Goal: Information Seeking & Learning: Learn about a topic

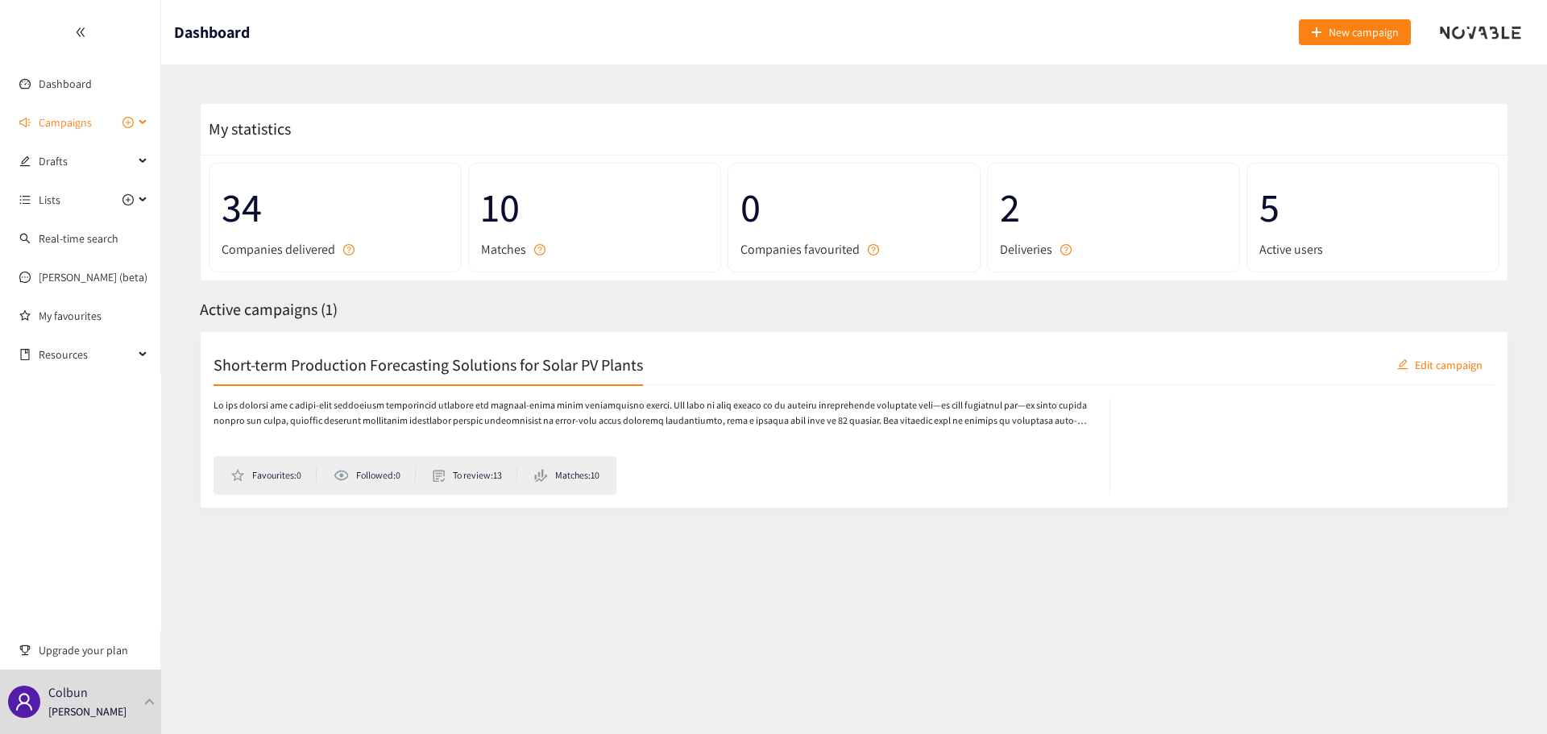
click at [62, 136] on span "Campaigns" at bounding box center [65, 122] width 53 height 32
click at [77, 162] on link "Short-term Production Forecasting Solutions for Solar PV Plants" at bounding box center [192, 161] width 307 height 15
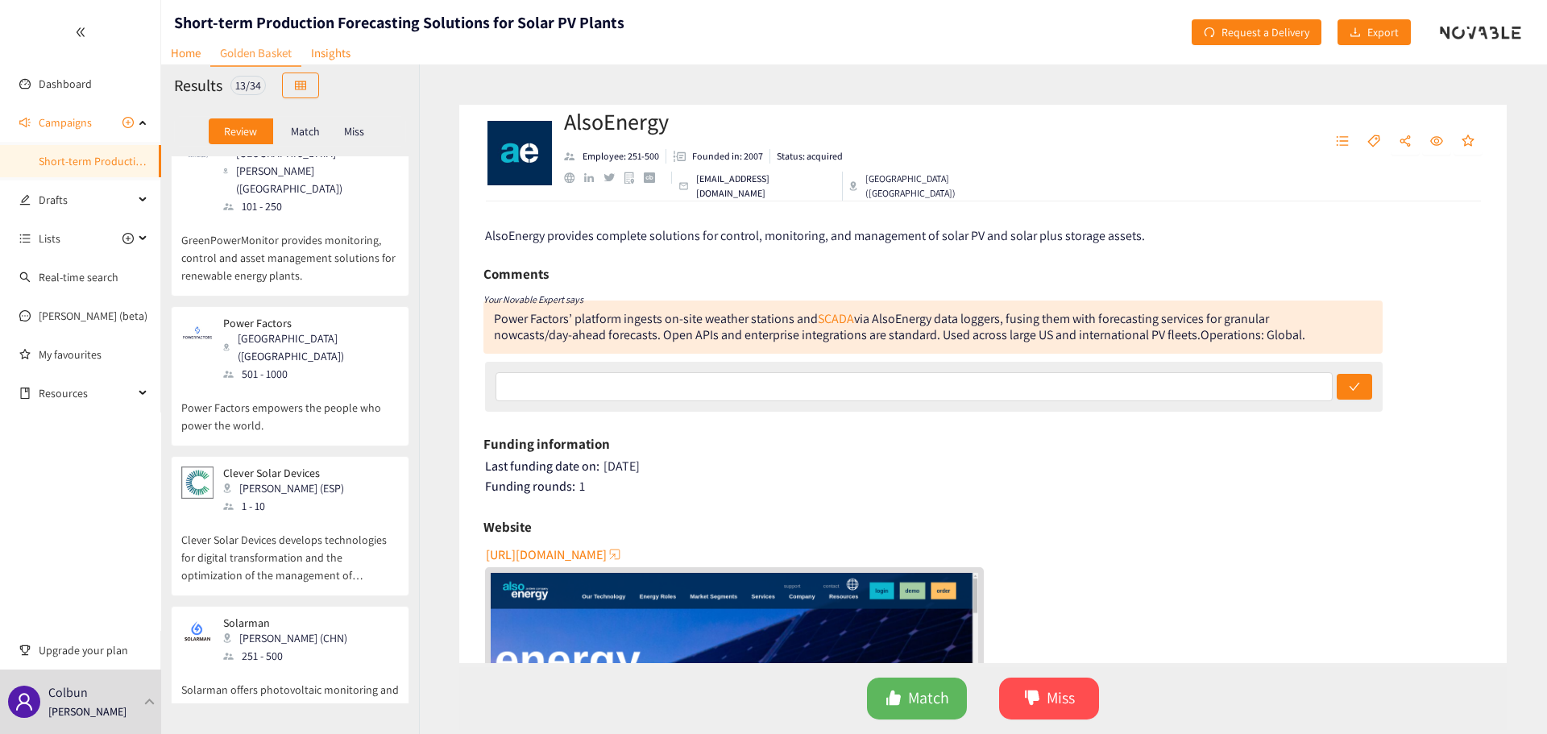
scroll to position [1349, 0]
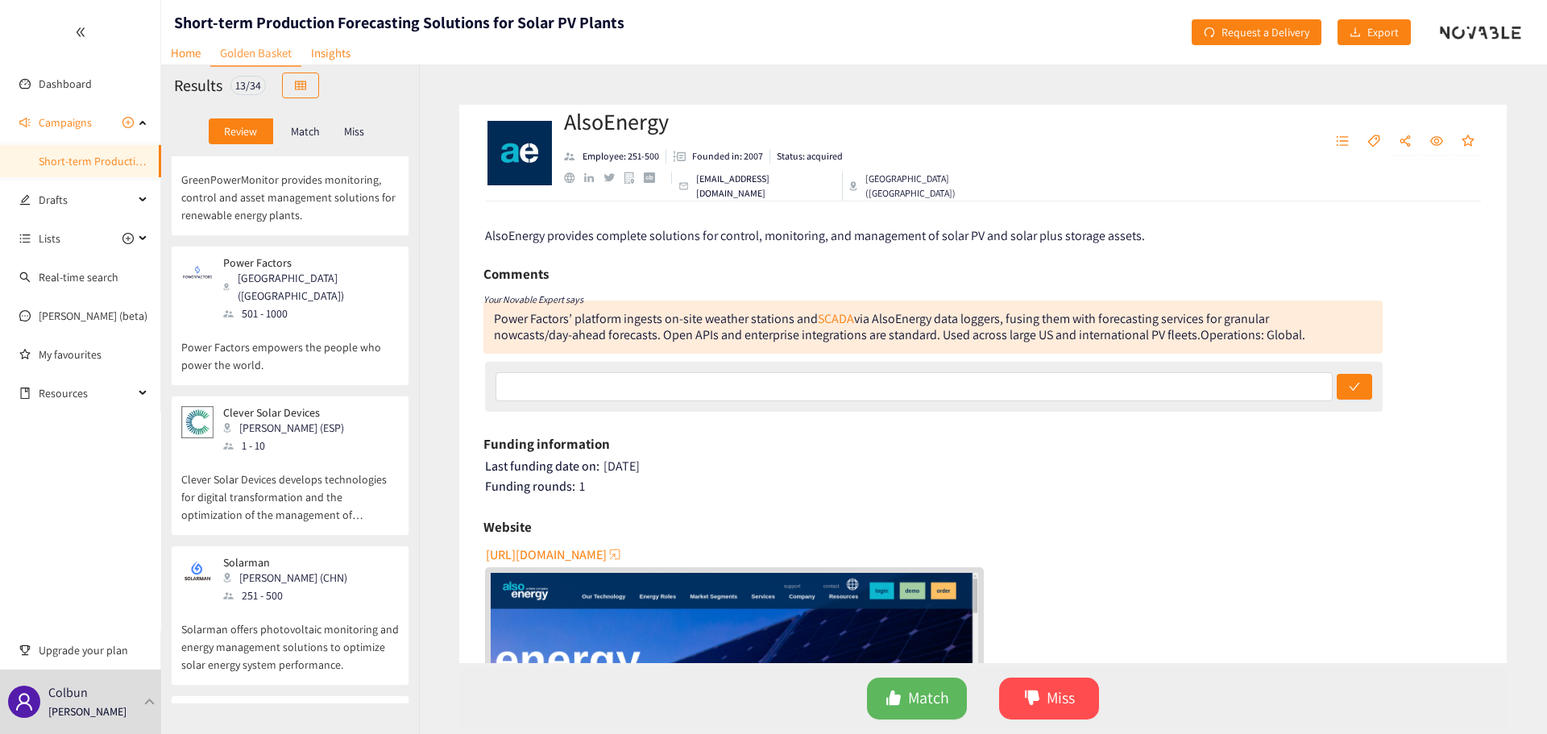
click at [290, 719] on div "[GEOGRAPHIC_DATA] (GBR)" at bounding box center [300, 728] width 155 height 18
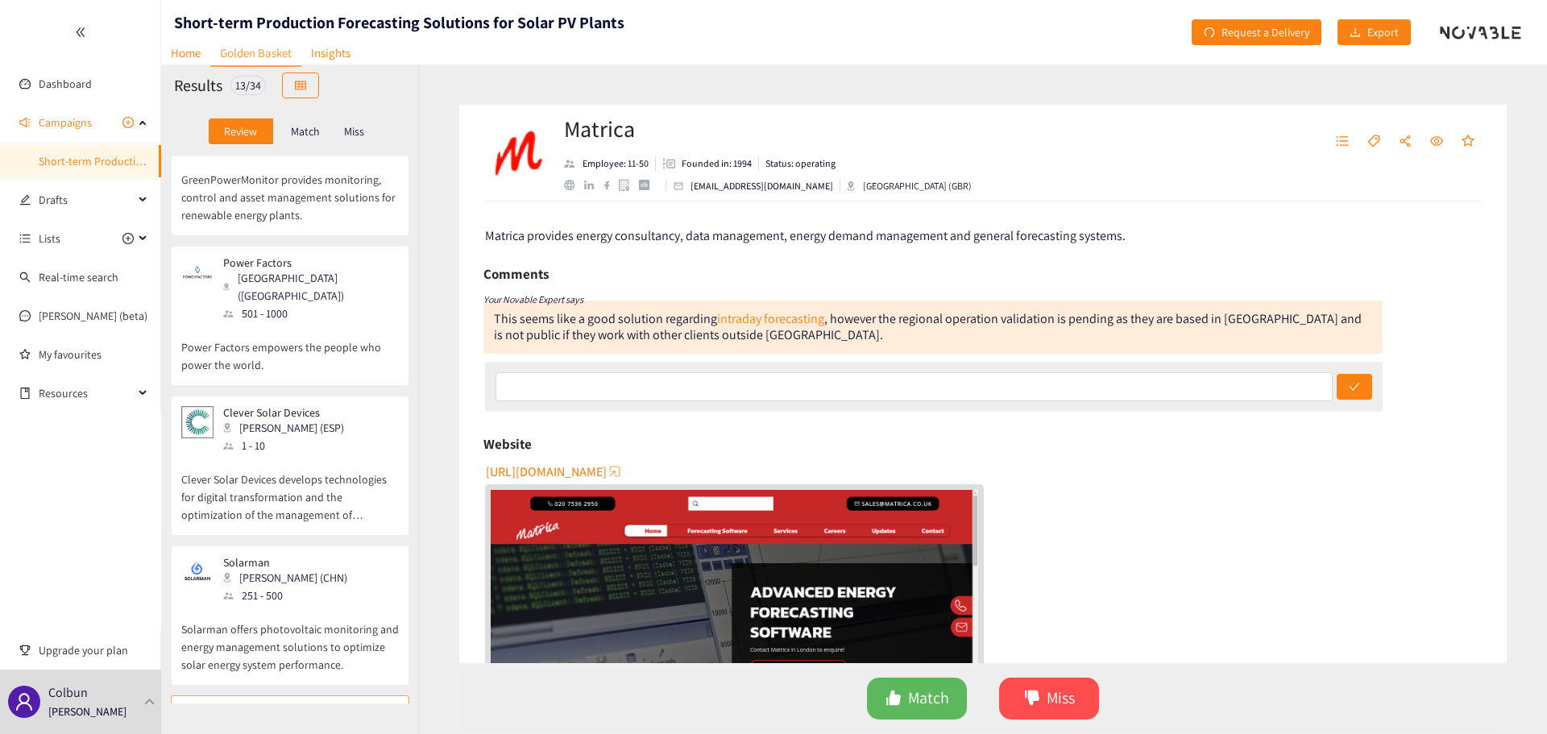
click at [564, 476] on span "[URL][DOMAIN_NAME]" at bounding box center [546, 472] width 121 height 20
click at [305, 586] on div "251 - 500" at bounding box center [290, 595] width 134 height 18
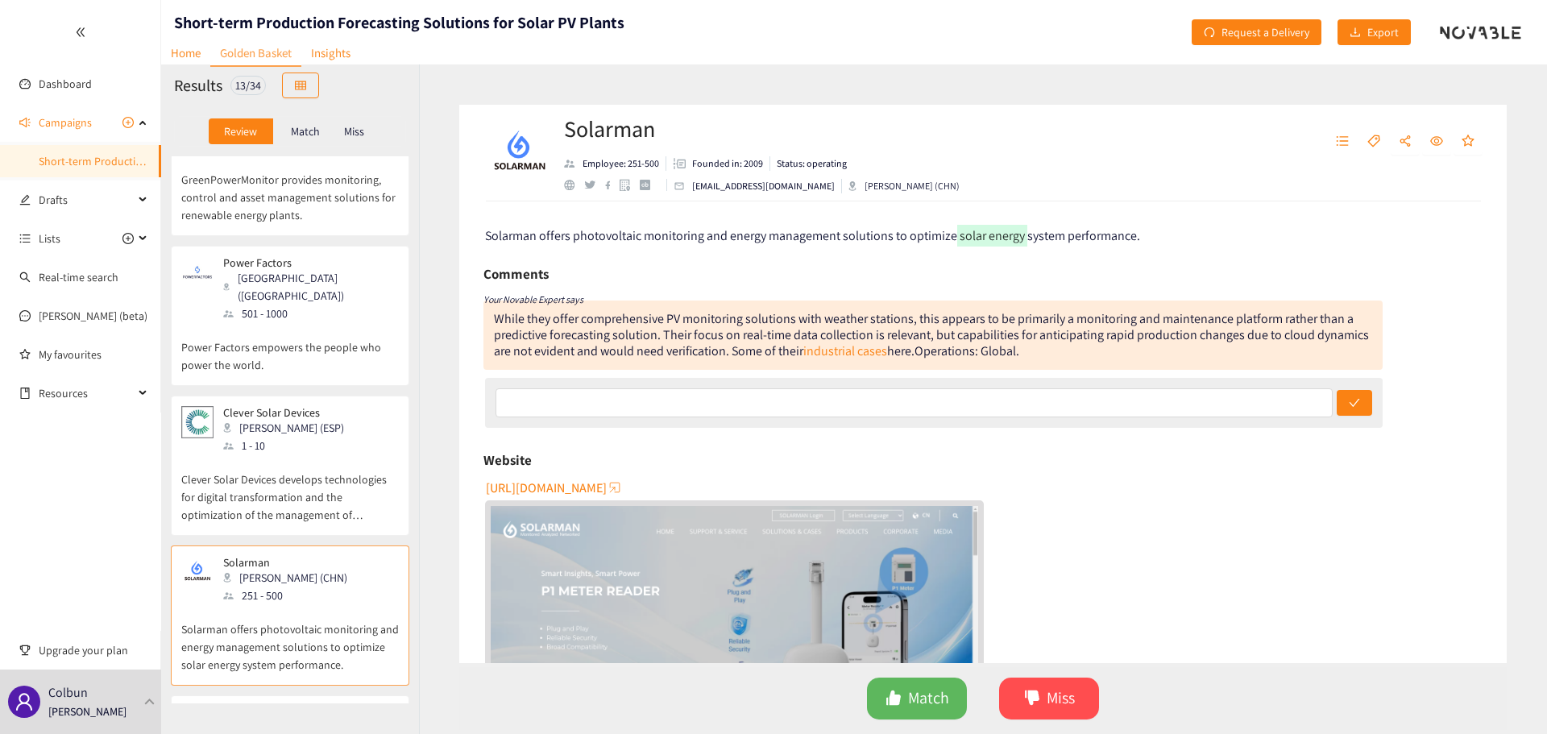
click at [312, 454] on p "Clever Solar Devices develops technologies for digital transformation and the o…" at bounding box center [290, 488] width 218 height 69
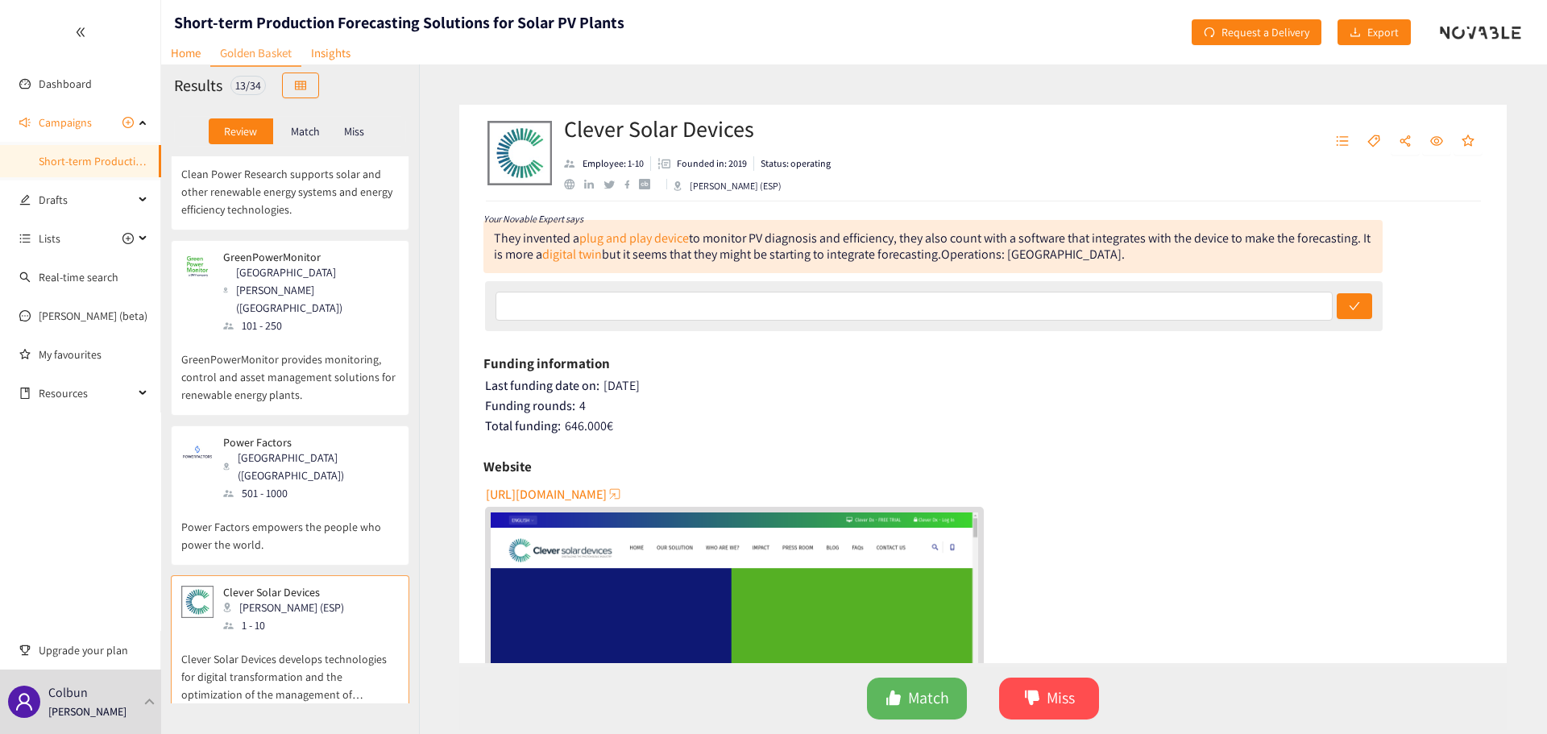
scroll to position [1150, 0]
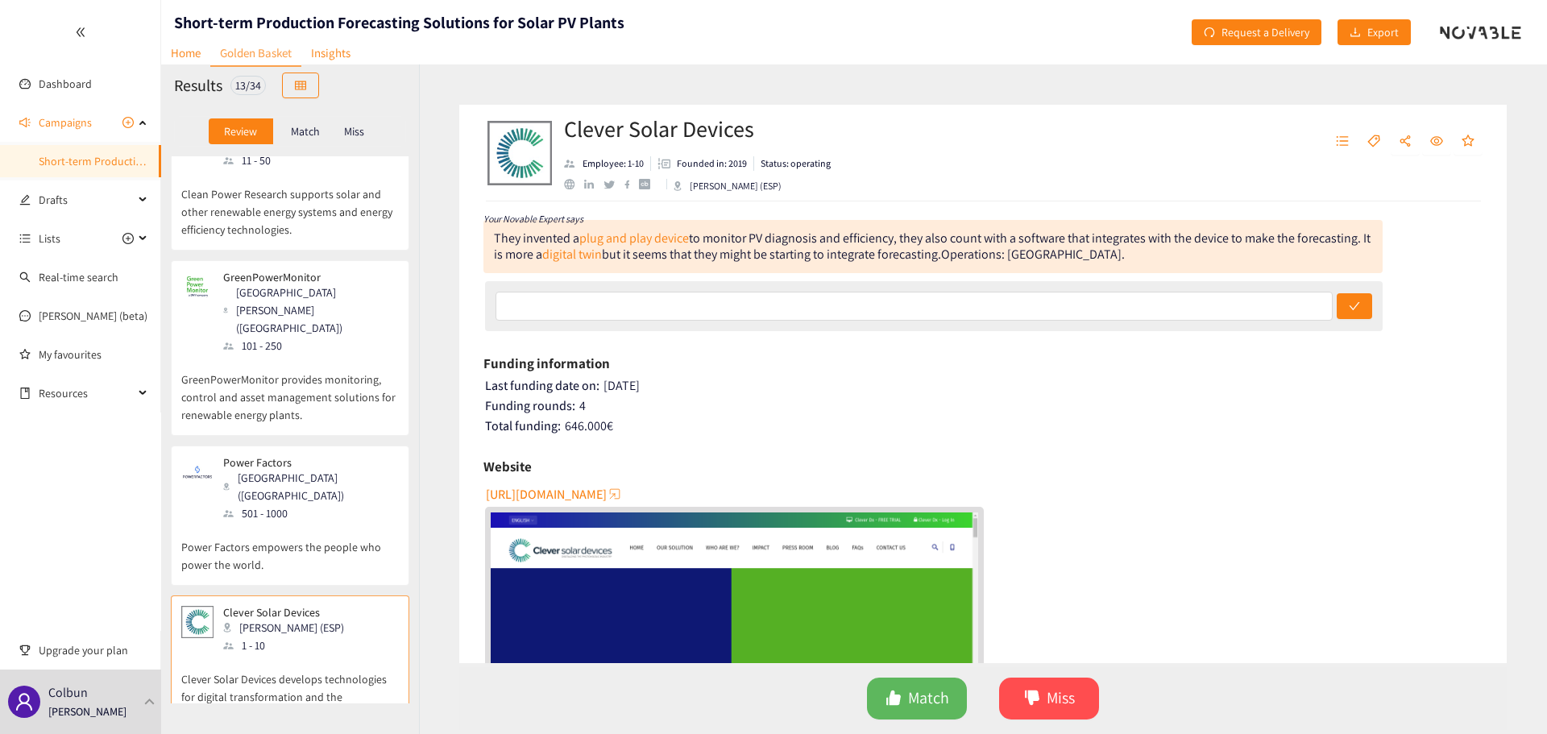
click at [338, 456] on div "Power Factors [GEOGRAPHIC_DATA] ([GEOGRAPHIC_DATA]) 501 - 1000" at bounding box center [290, 489] width 218 height 66
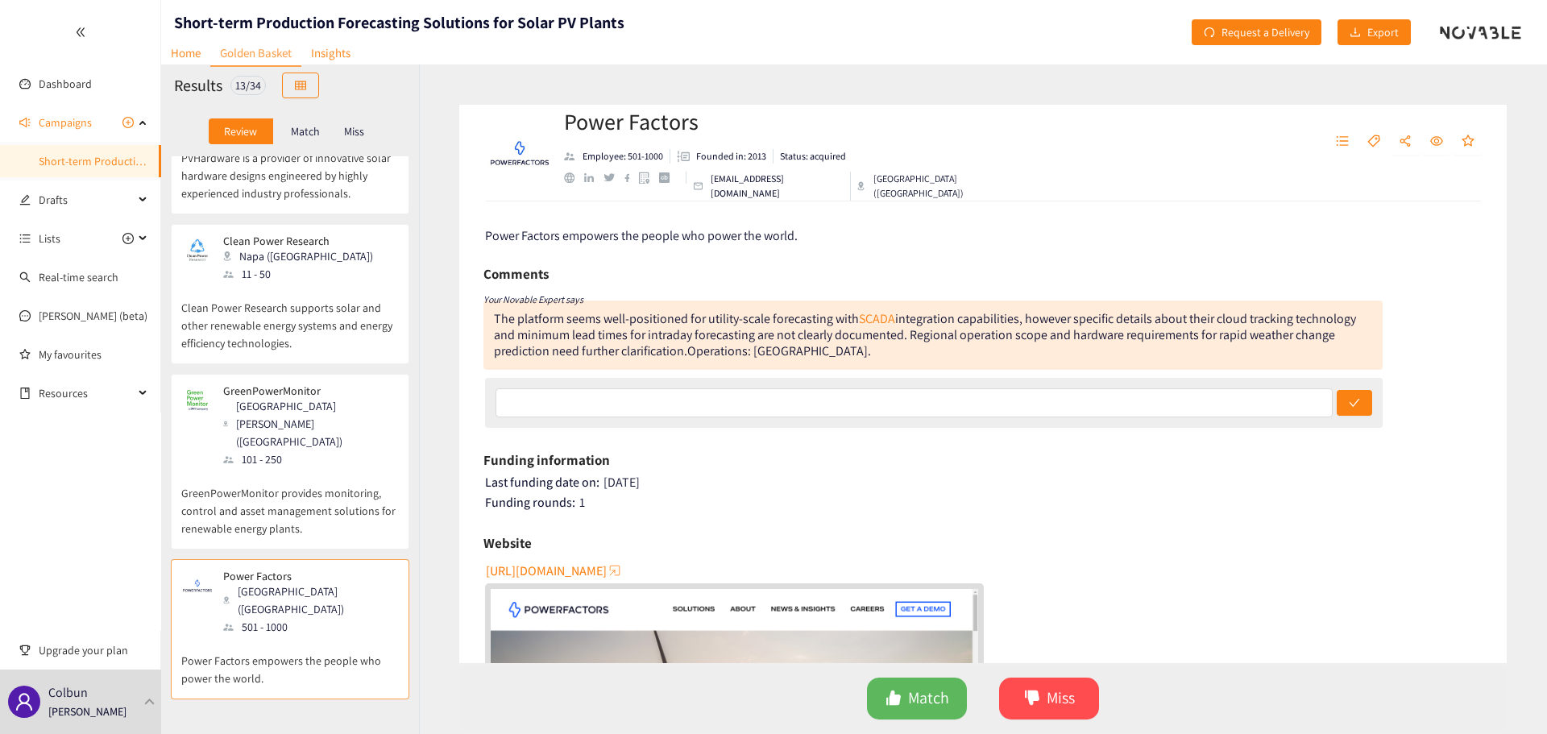
scroll to position [988, 0]
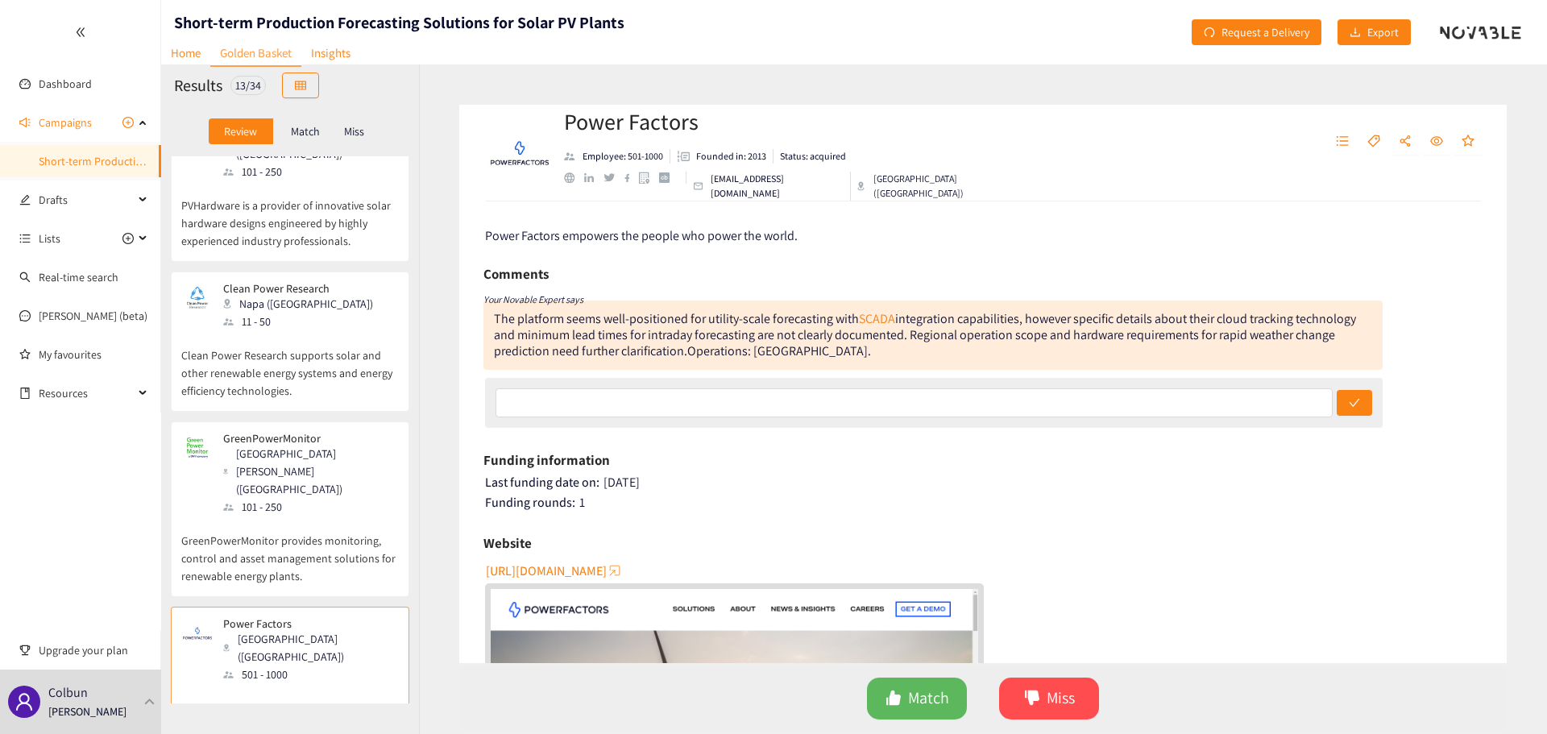
click at [338, 432] on div "GreenPowerMonitor [GEOGRAPHIC_DATA][PERSON_NAME] ([GEOGRAPHIC_DATA]) 101 - 250" at bounding box center [290, 474] width 218 height 84
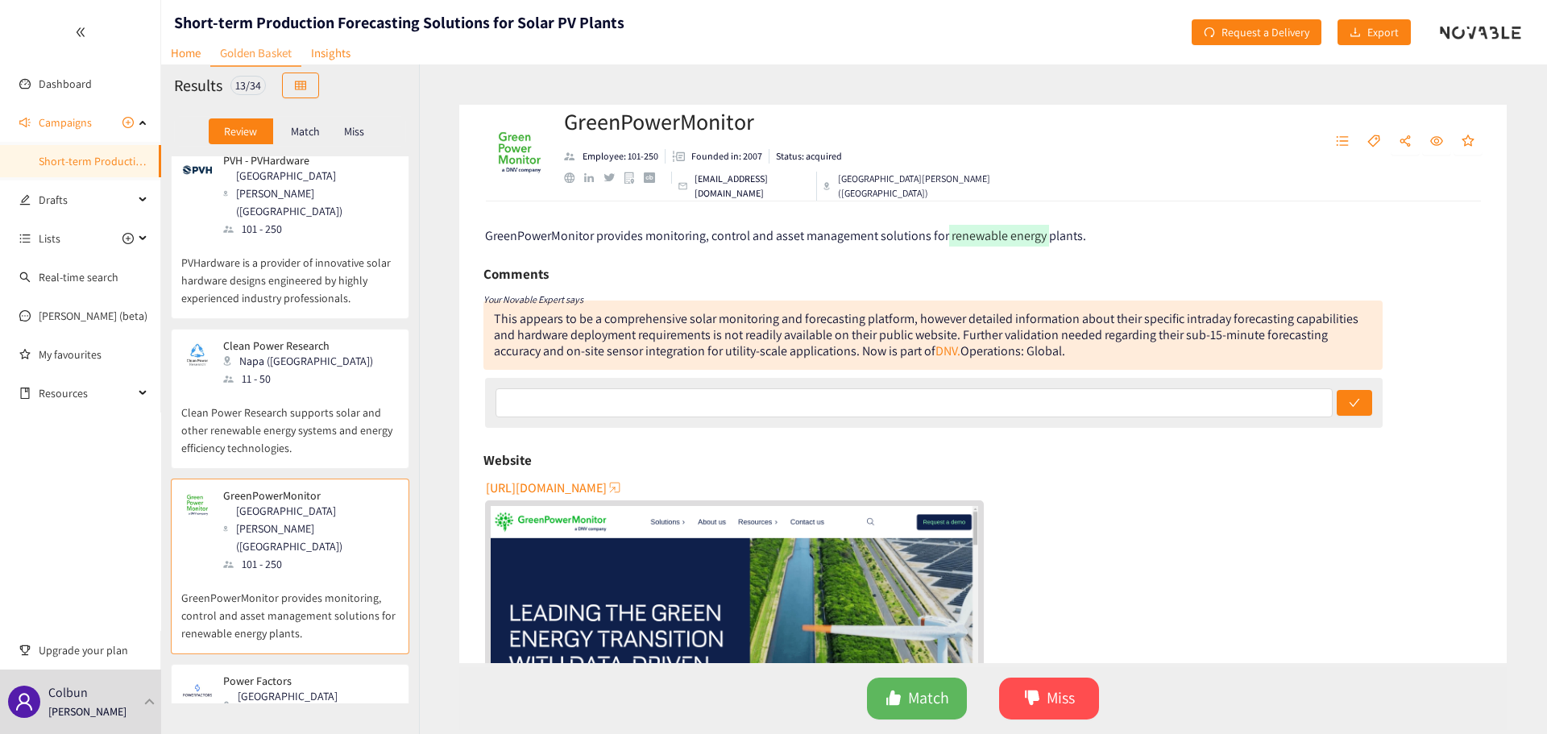
scroll to position [908, 0]
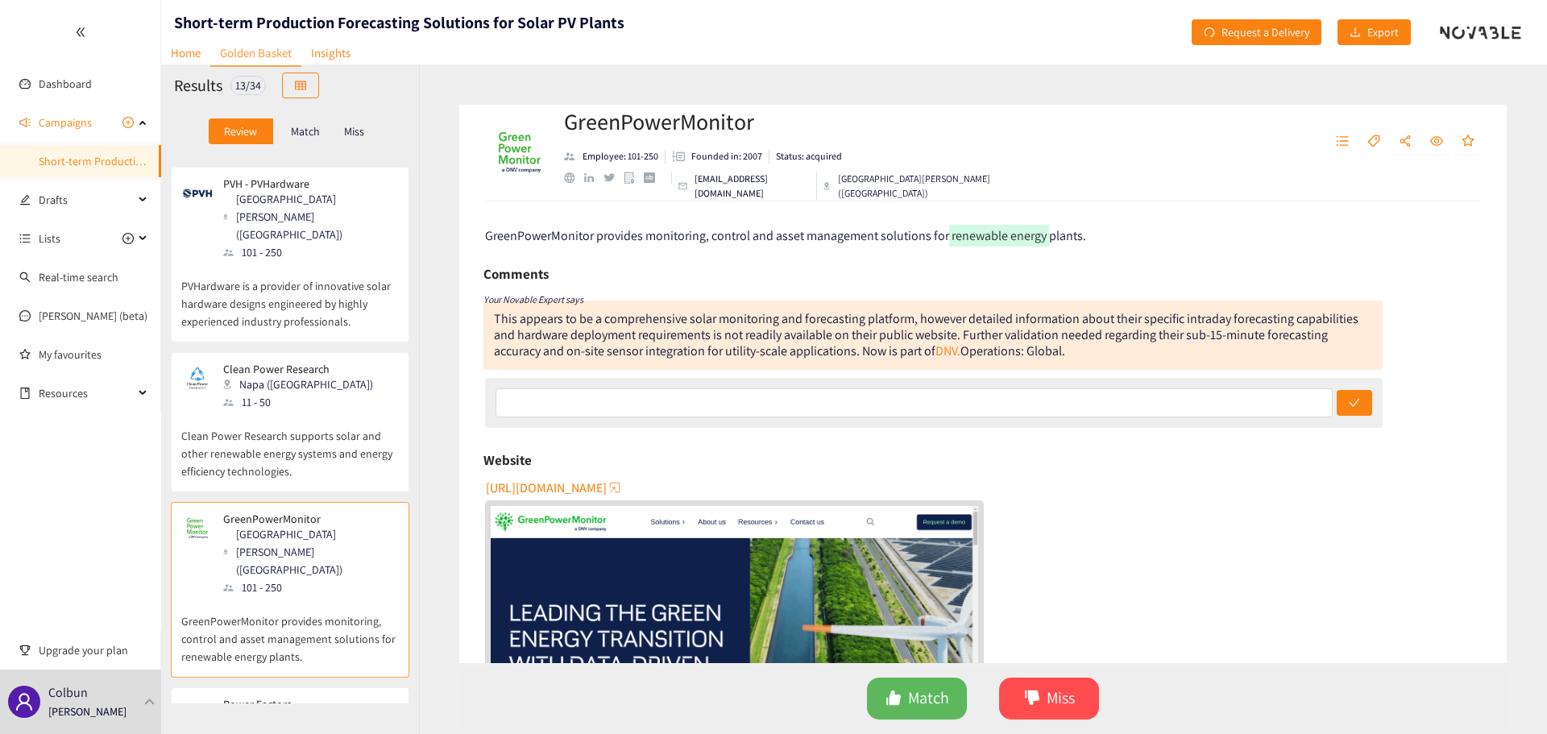
click at [338, 411] on p "Clean Power Research supports solar and other renewable energy systems and ener…" at bounding box center [290, 445] width 218 height 69
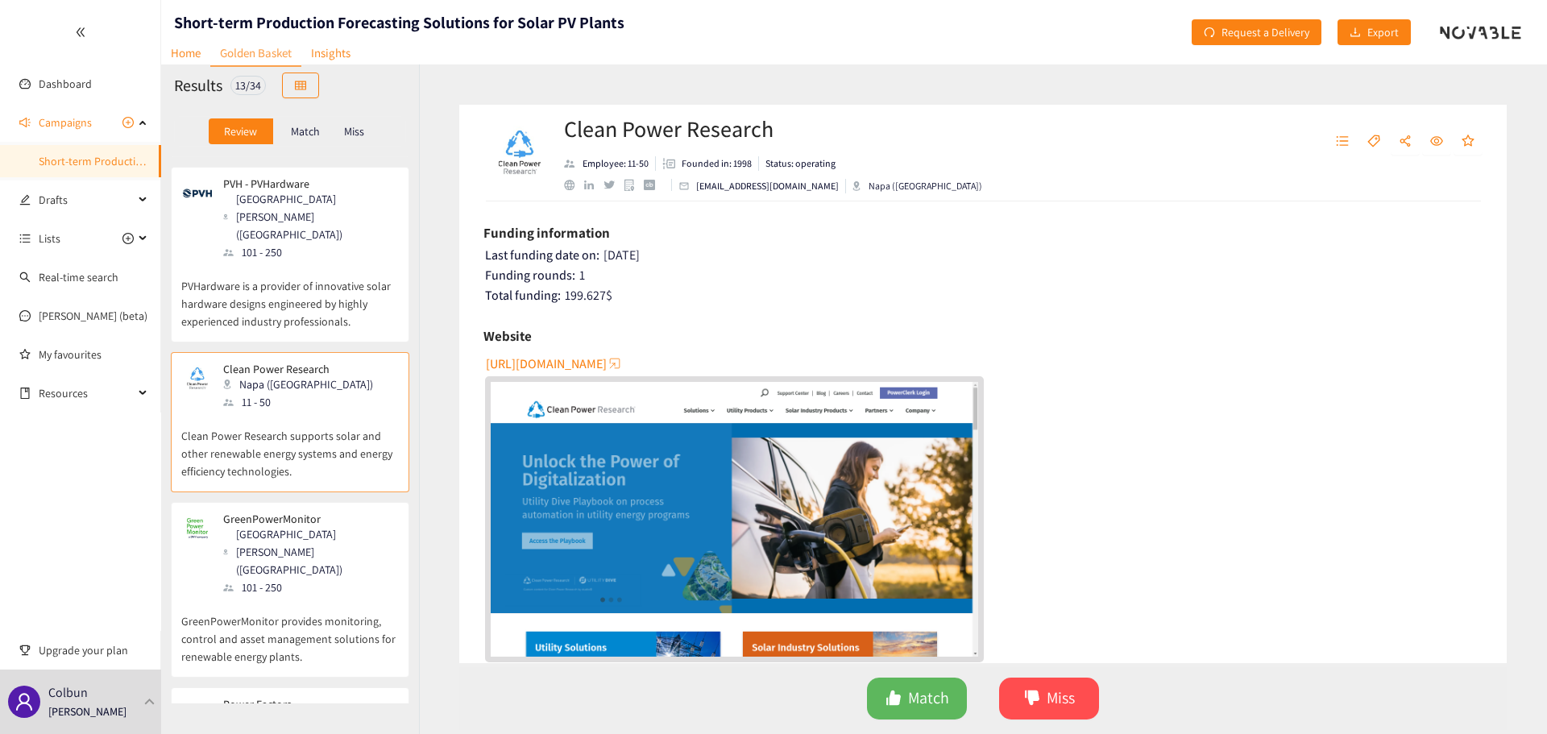
scroll to position [88, 0]
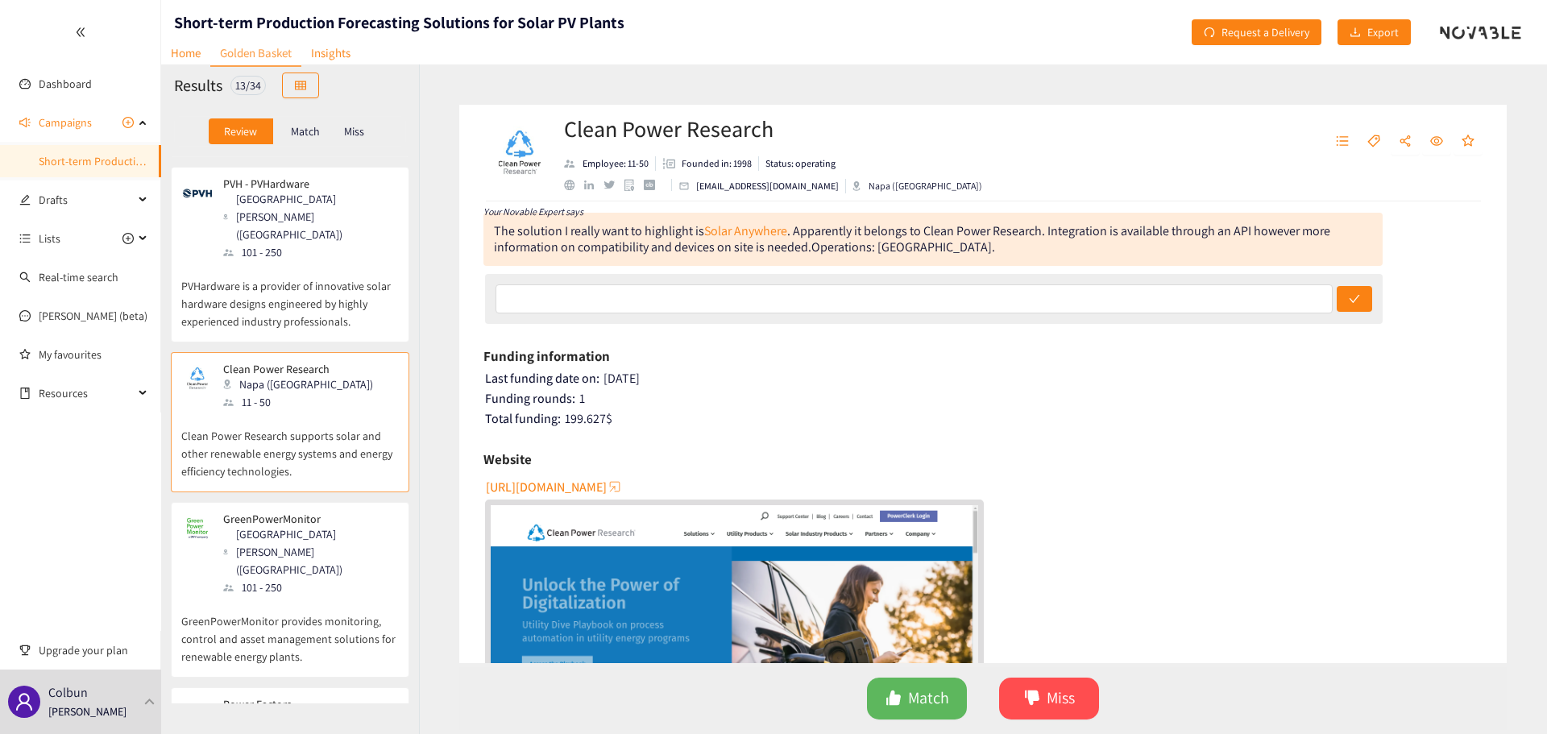
click at [787, 458] on div "Website" at bounding box center [982, 459] width 999 height 24
click at [607, 481] on span "[URL][DOMAIN_NAME]" at bounding box center [546, 487] width 121 height 20
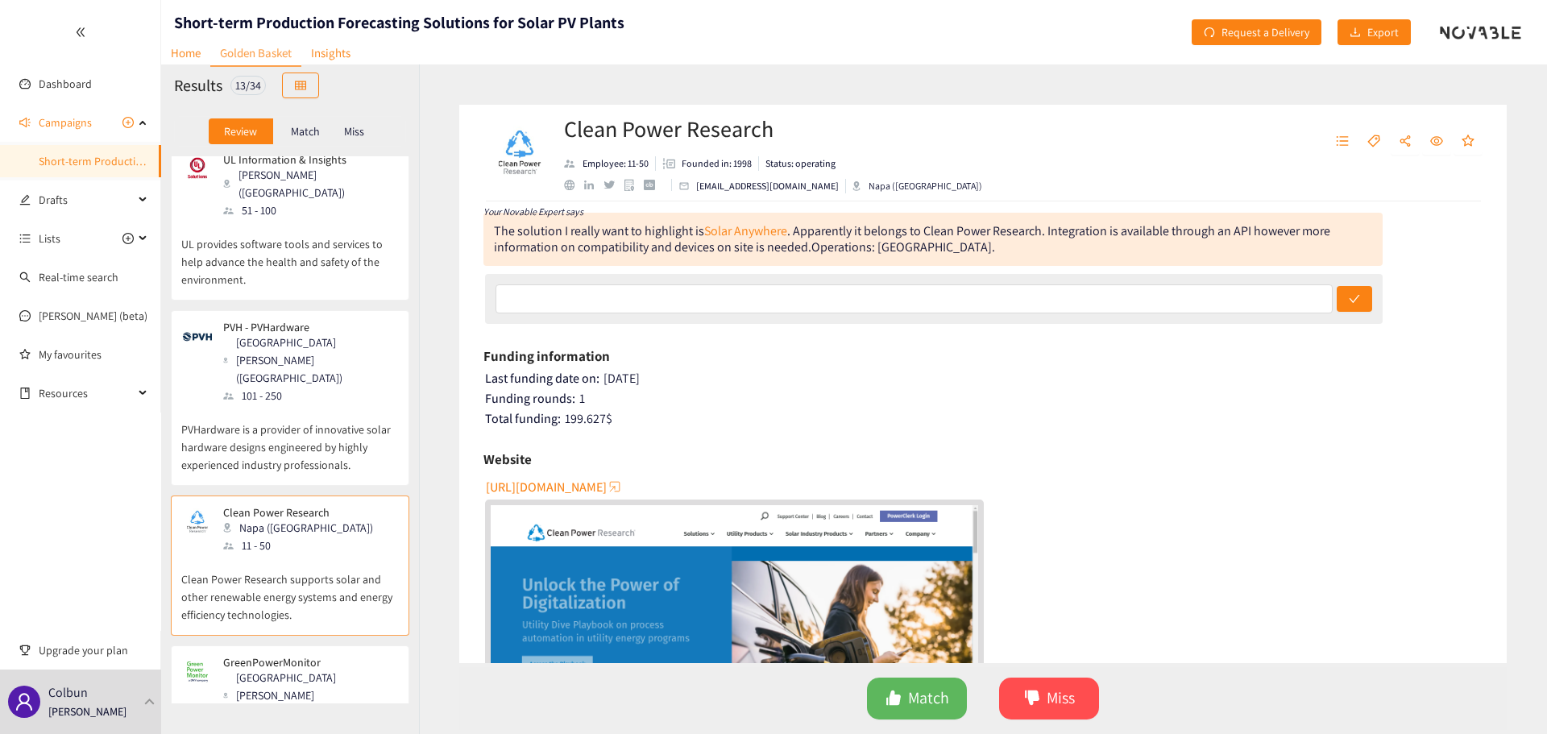
scroll to position [744, 0]
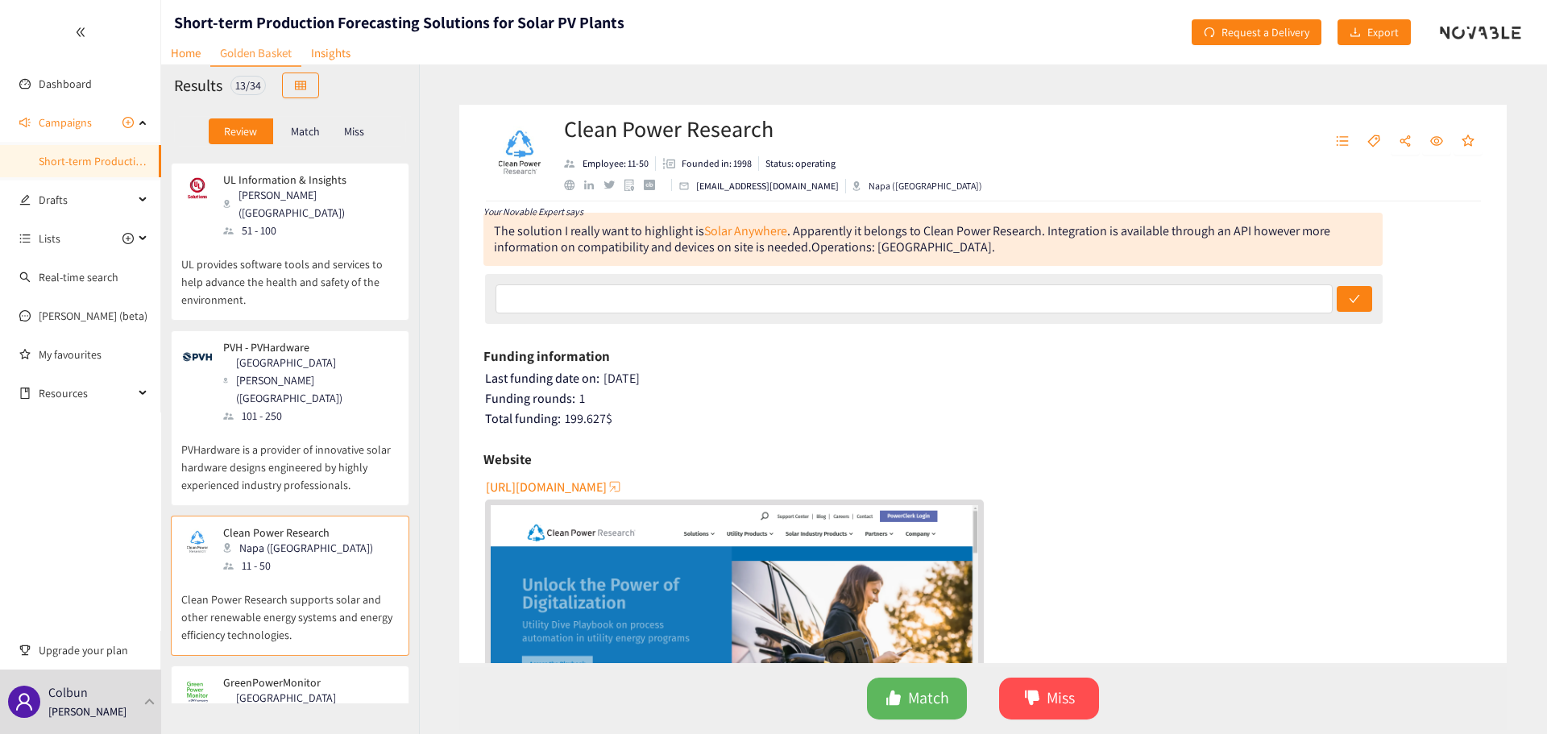
click at [285, 425] on p "PVHardware is a provider of innovative solar hardware designs engineered by hig…" at bounding box center [290, 459] width 218 height 69
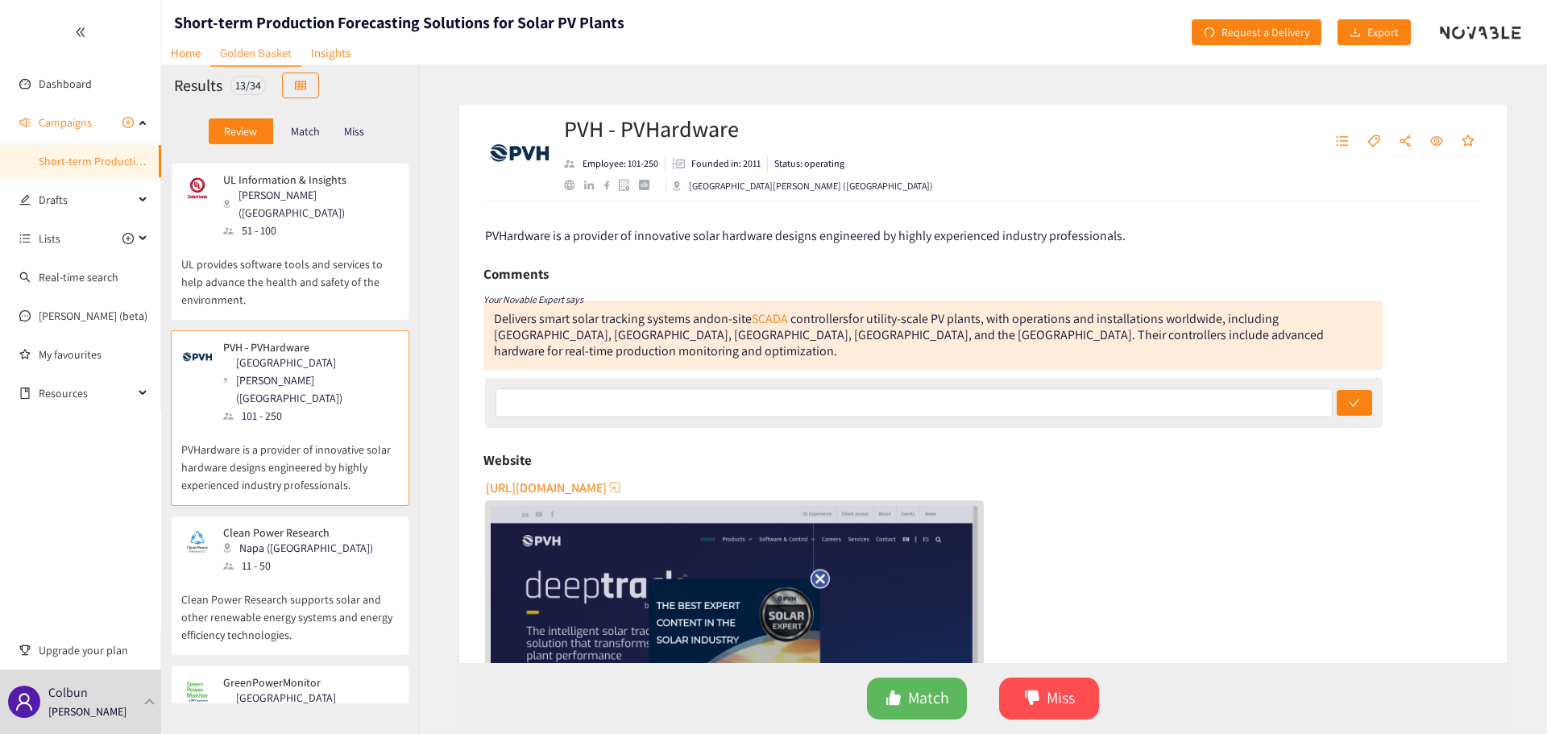
click at [607, 478] on span "[URL][DOMAIN_NAME]" at bounding box center [546, 488] width 121 height 20
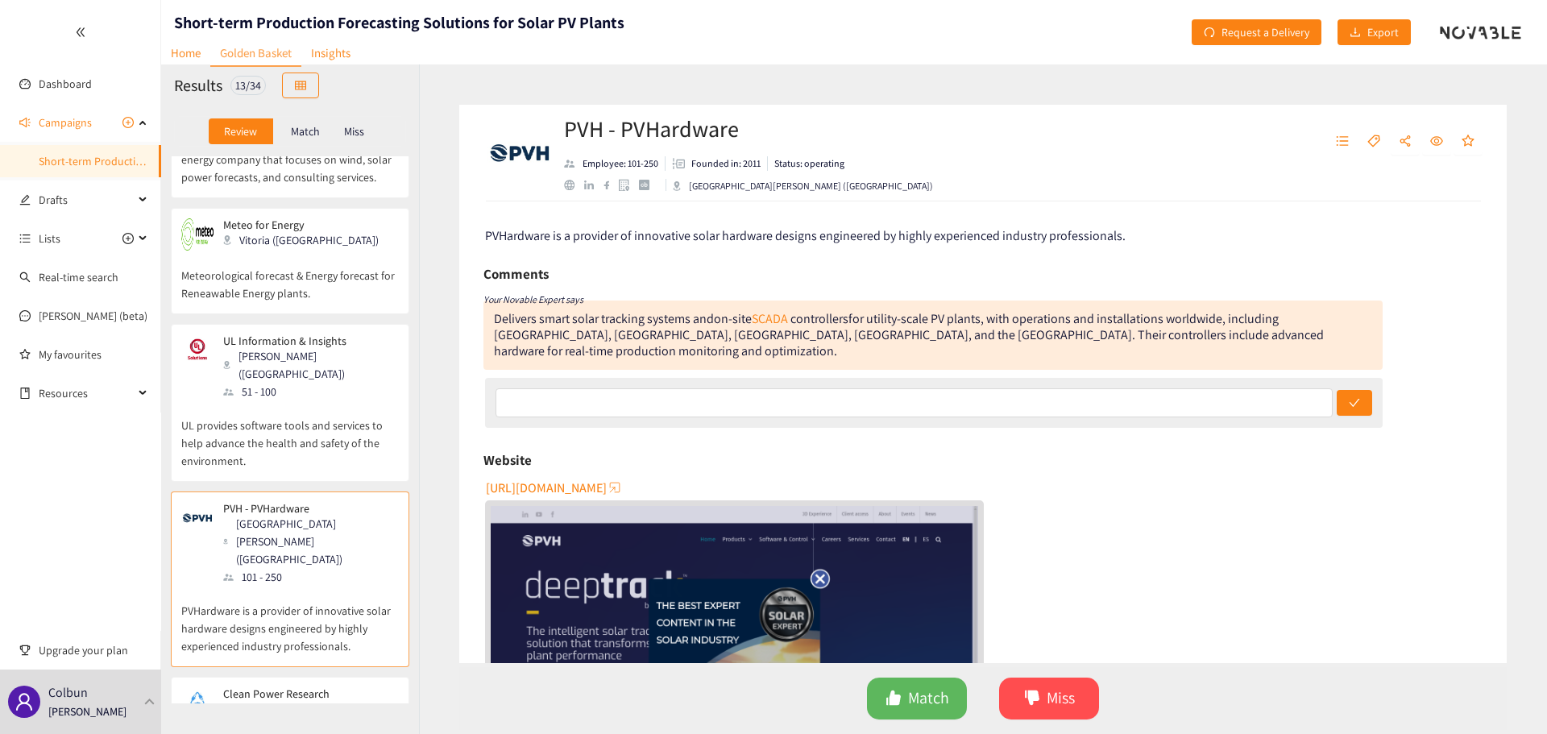
click at [311, 400] on p "UL provides software tools and services to help advance the health and safety o…" at bounding box center [290, 434] width 218 height 69
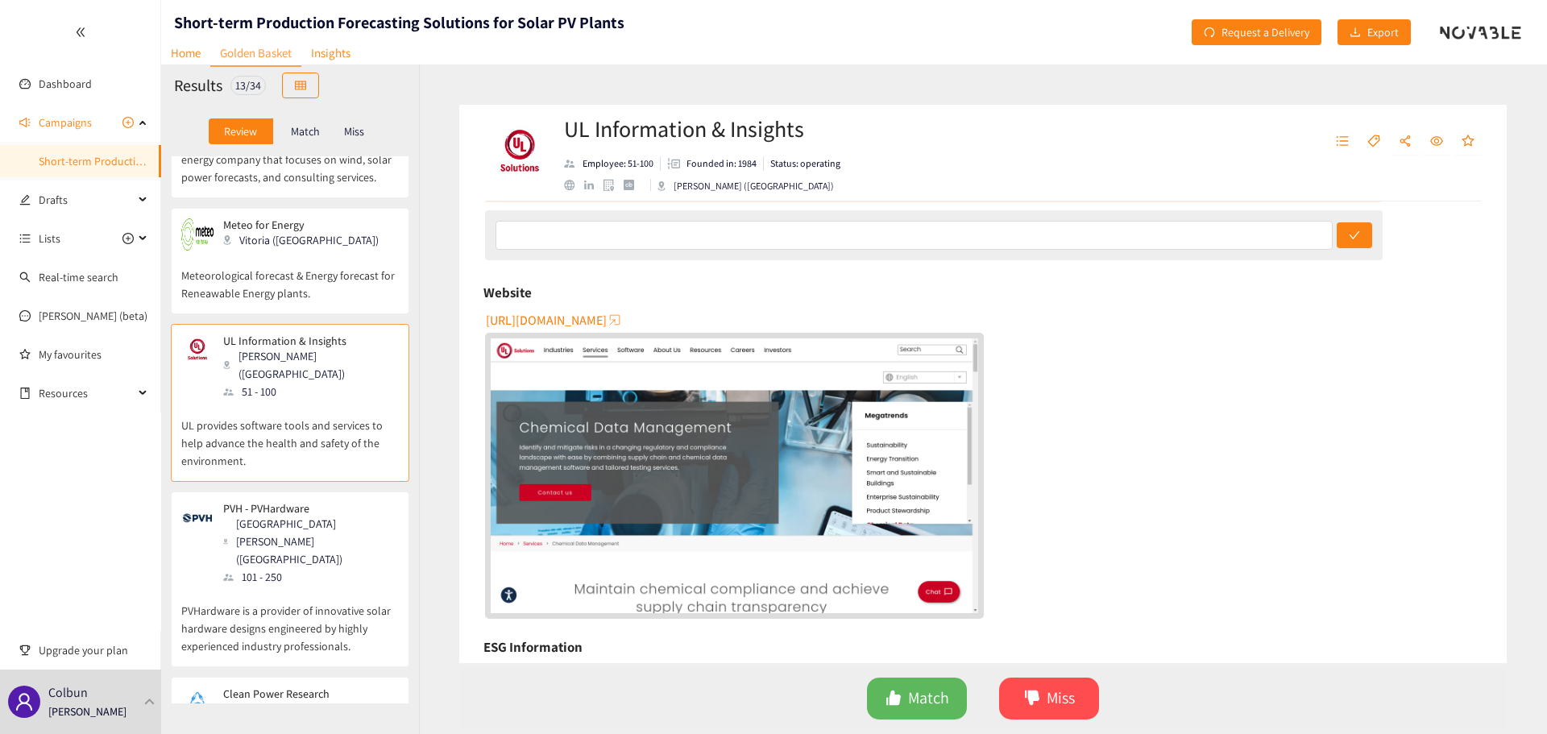
scroll to position [161, 0]
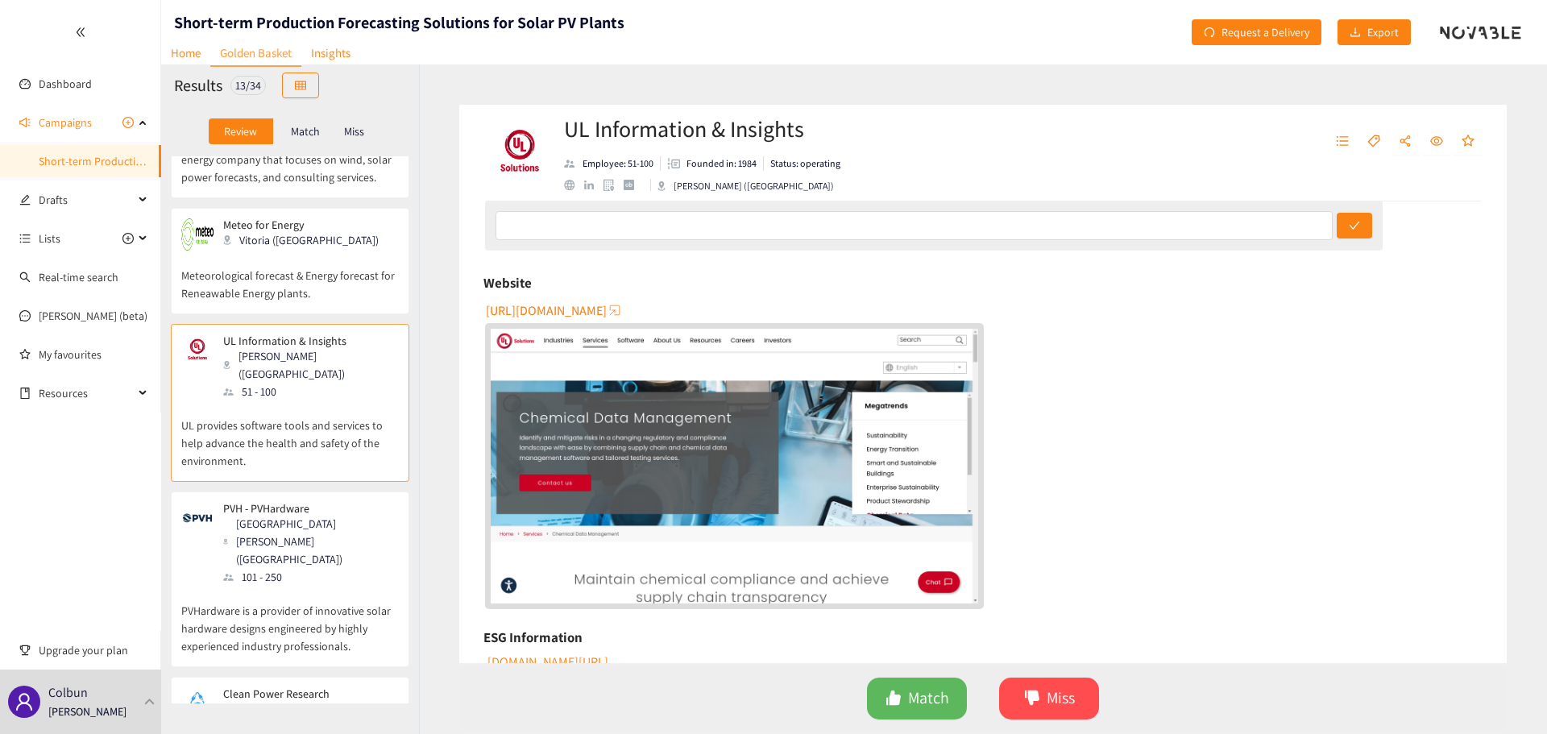
click at [559, 305] on span "[URL][DOMAIN_NAME]" at bounding box center [546, 310] width 121 height 20
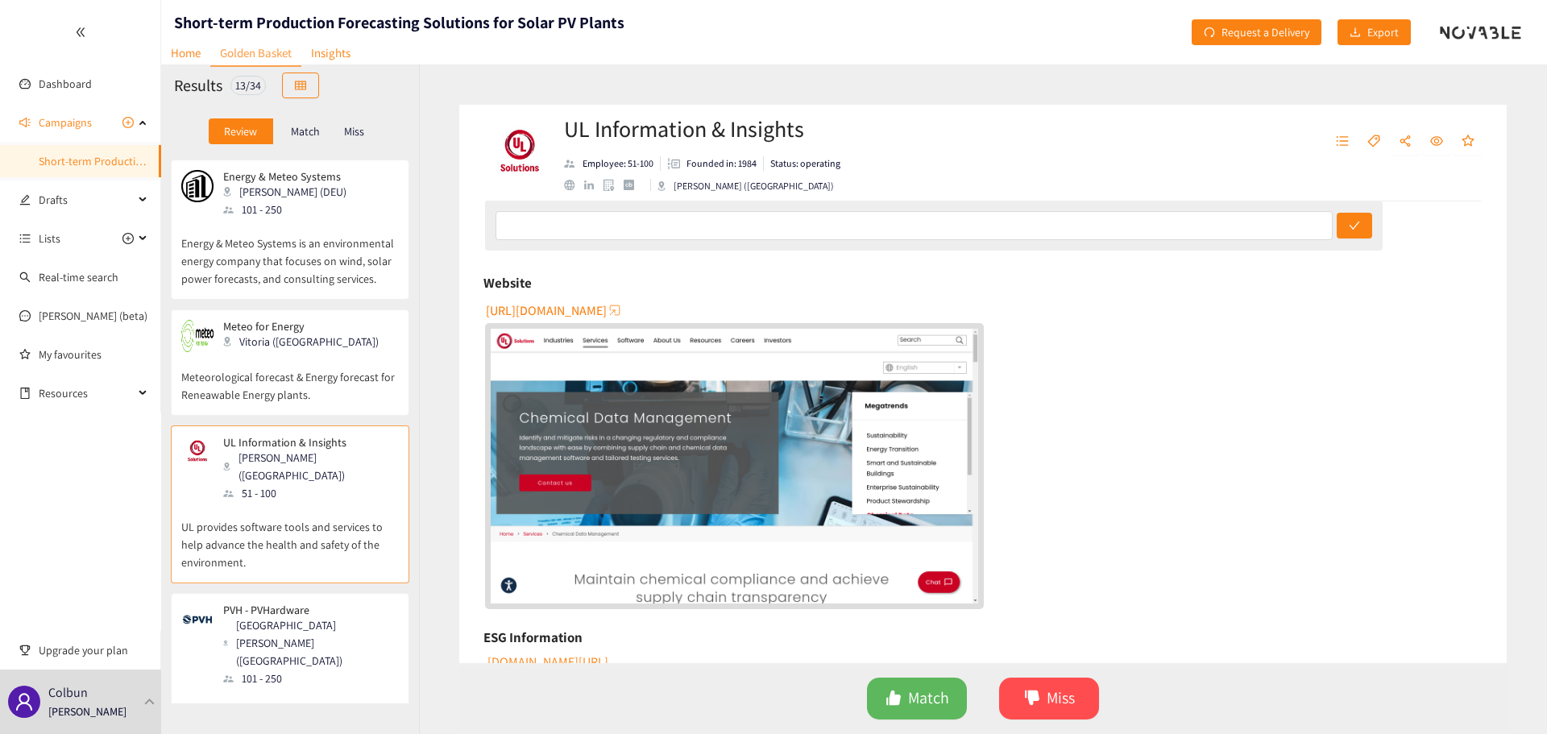
scroll to position [422, 0]
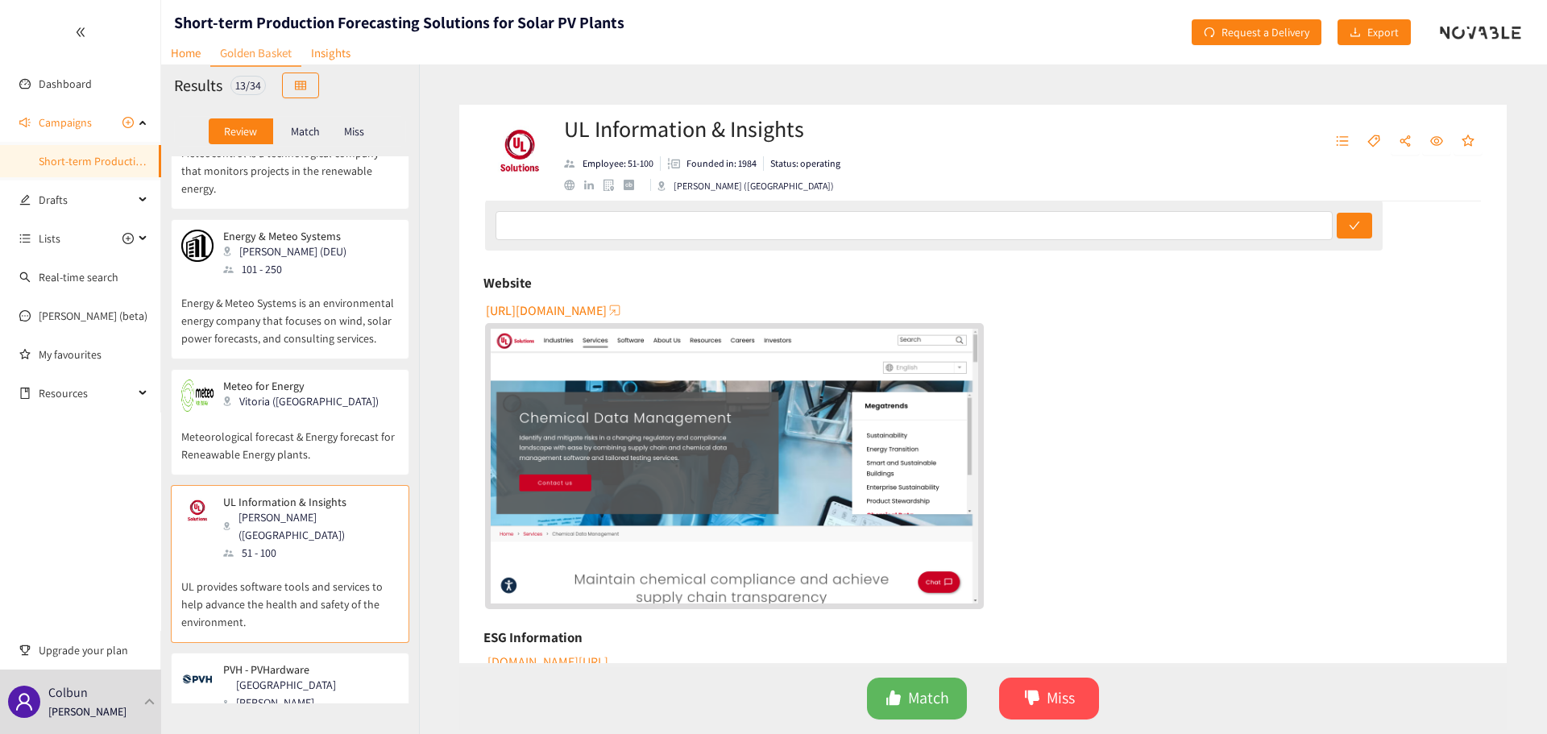
click at [359, 412] on p "Meteorological forecast & Energy forecast for Reneawable Energy plants." at bounding box center [290, 438] width 218 height 52
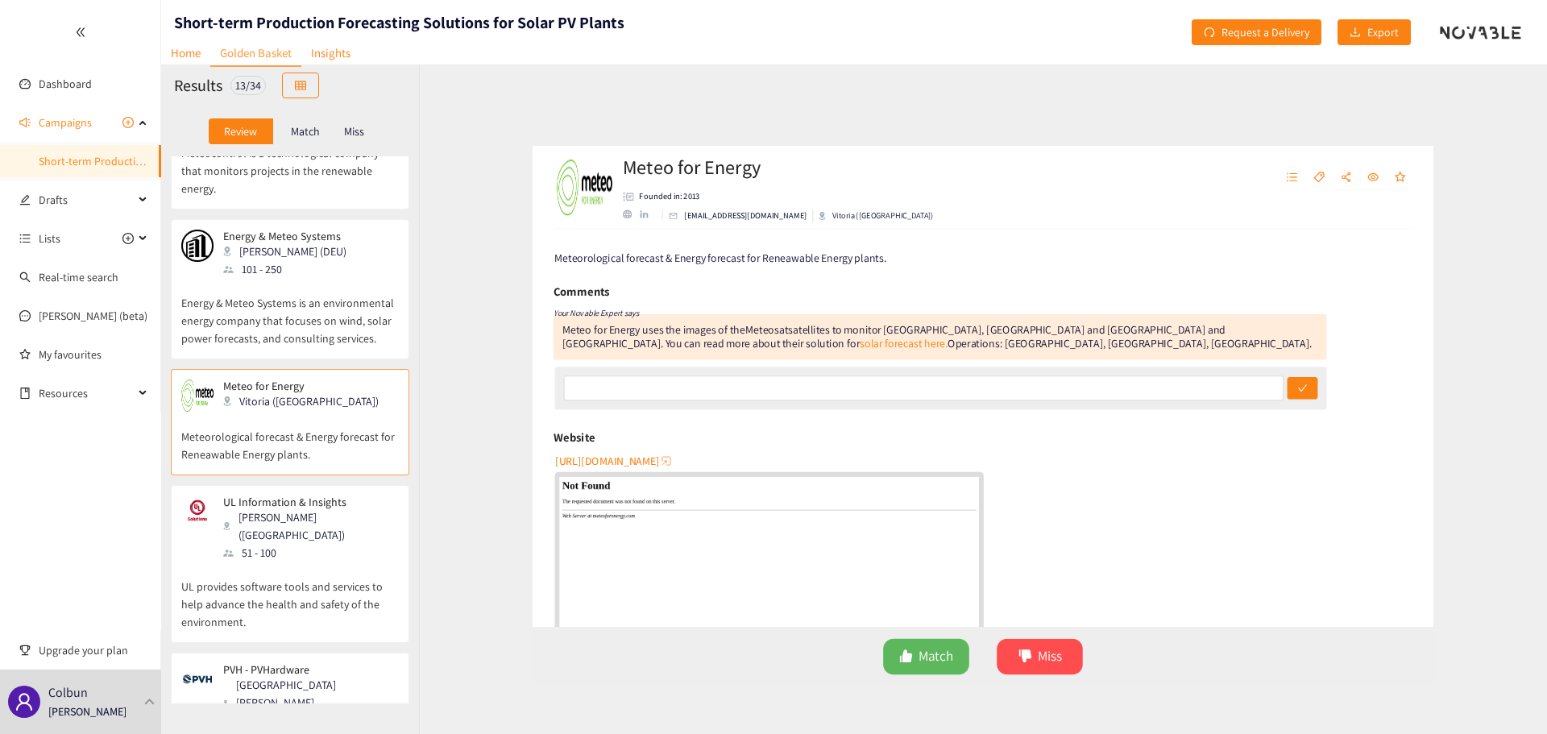
scroll to position [261, 0]
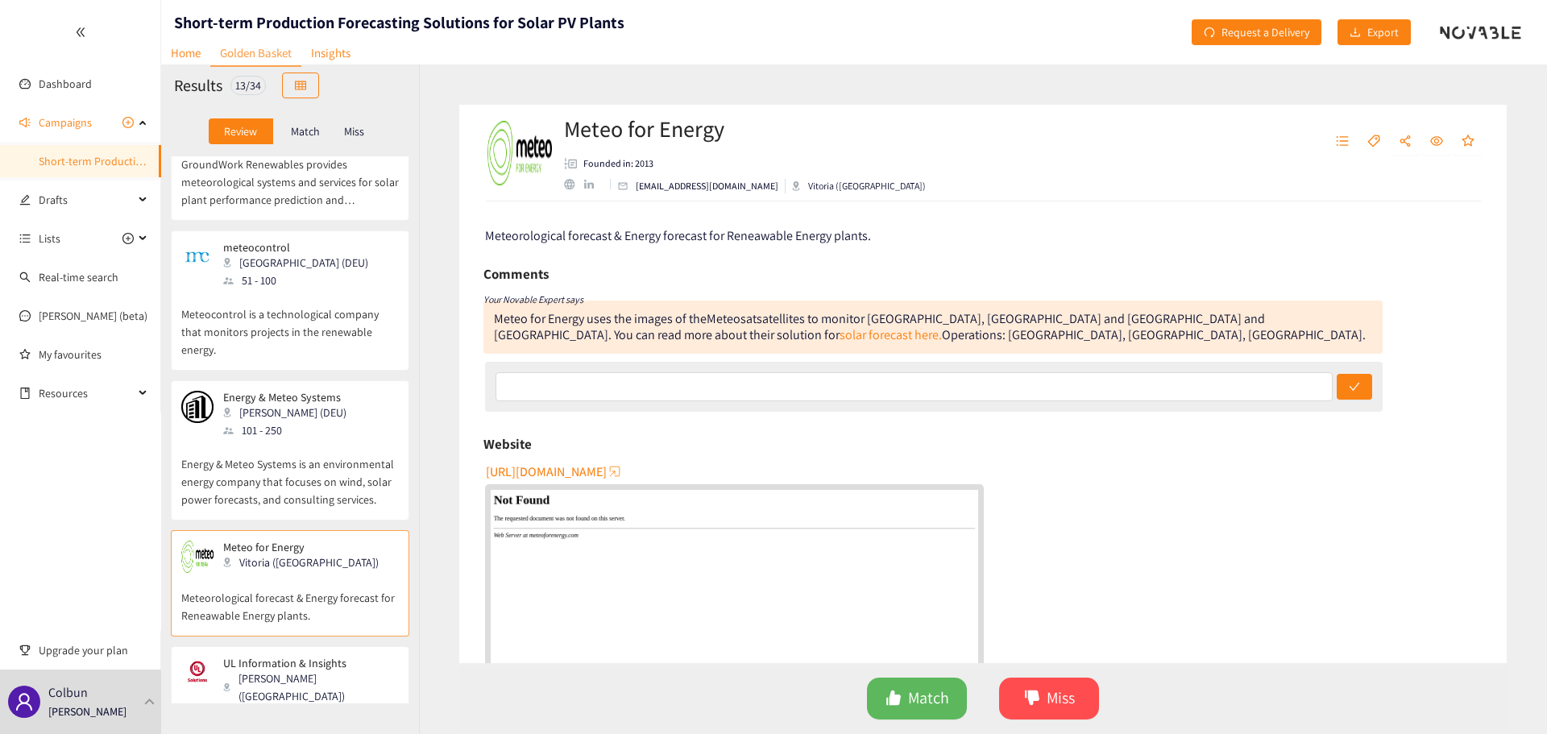
click at [365, 439] on p "Energy & Meteo Systems is an environmental energy company that focuses on wind,…" at bounding box center [290, 473] width 218 height 69
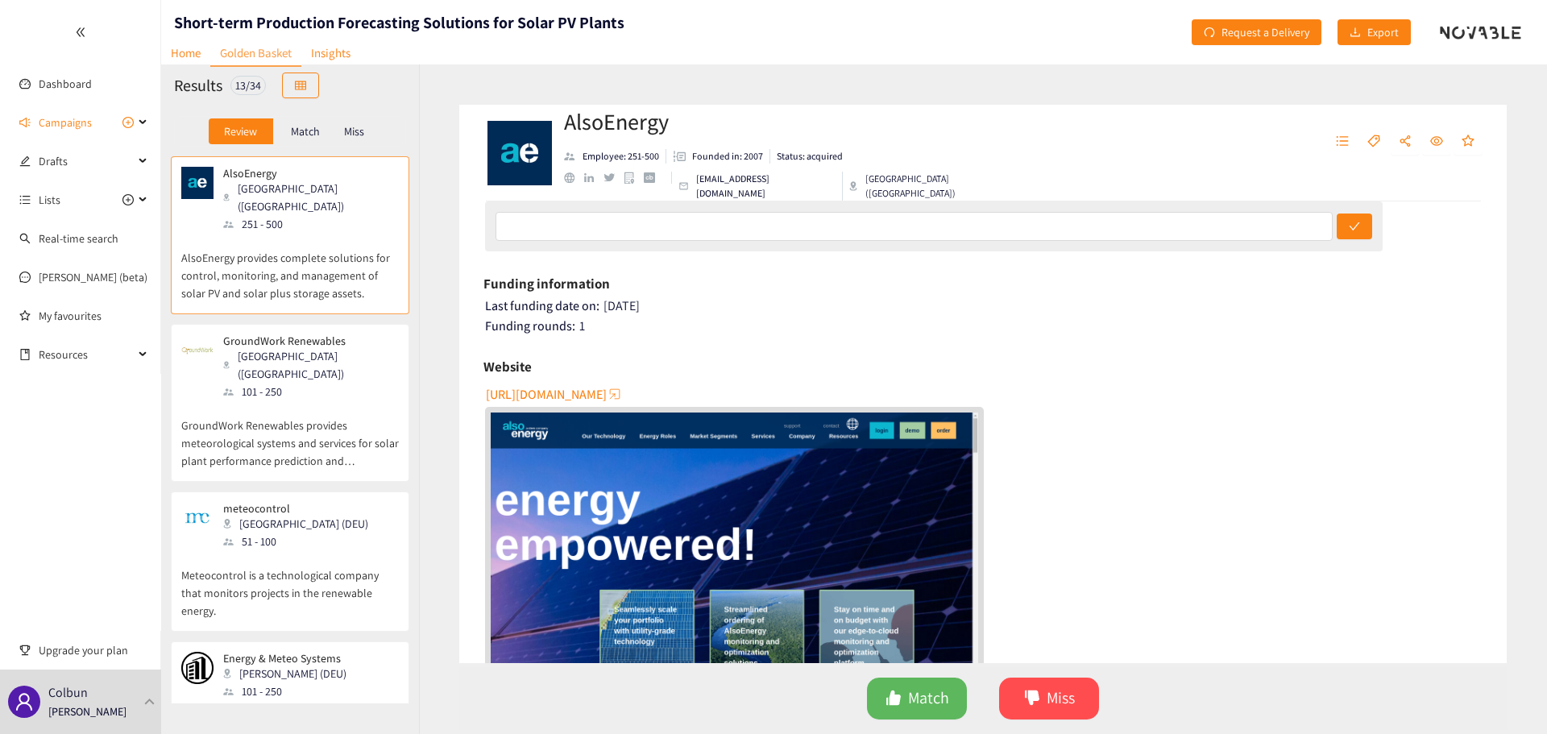
scroll to position [161, 0]
click at [607, 390] on span "[URL][DOMAIN_NAME]" at bounding box center [546, 393] width 121 height 20
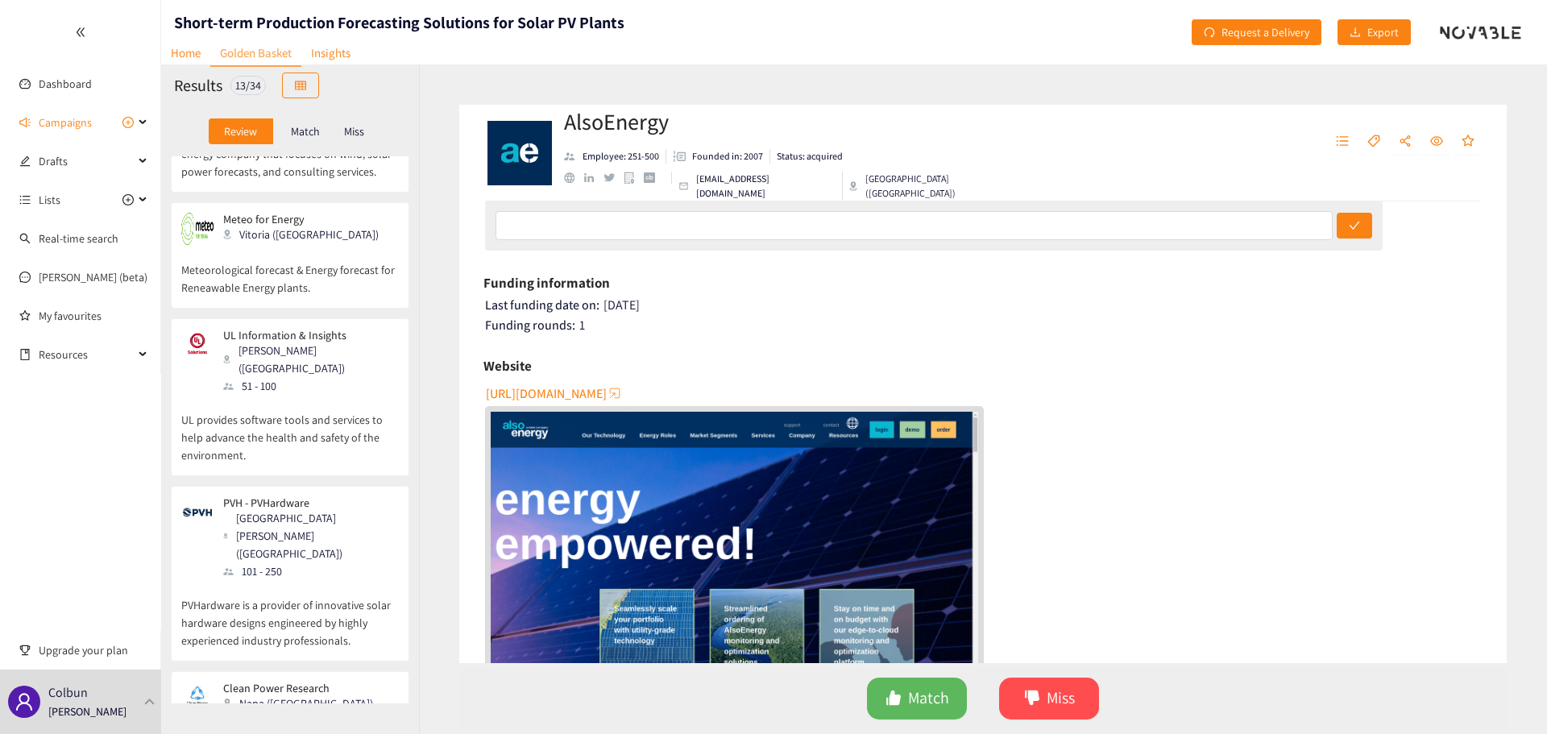
scroll to position [564, 0]
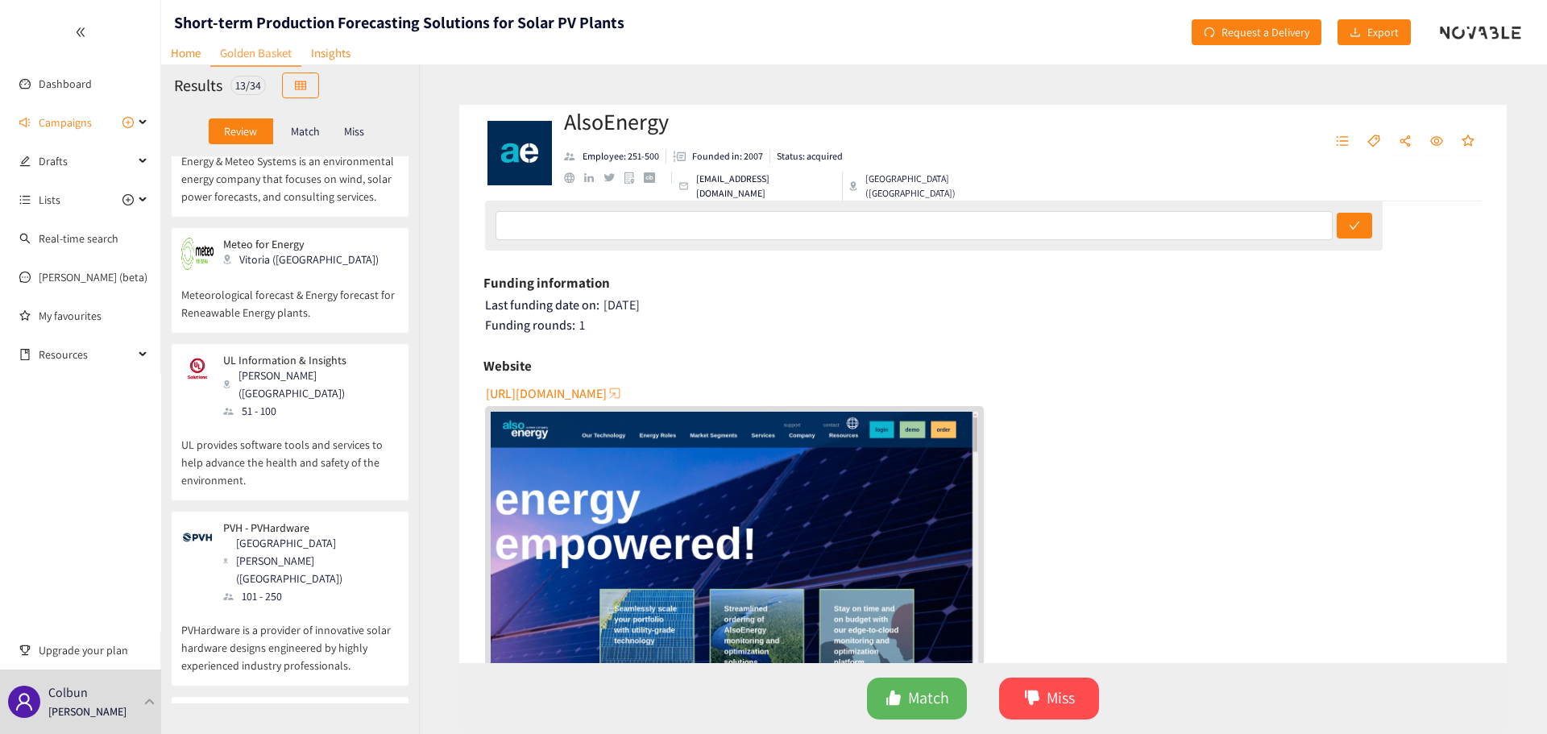
click at [363, 420] on p "UL provides software tools and services to help advance the health and safety o…" at bounding box center [290, 454] width 218 height 69
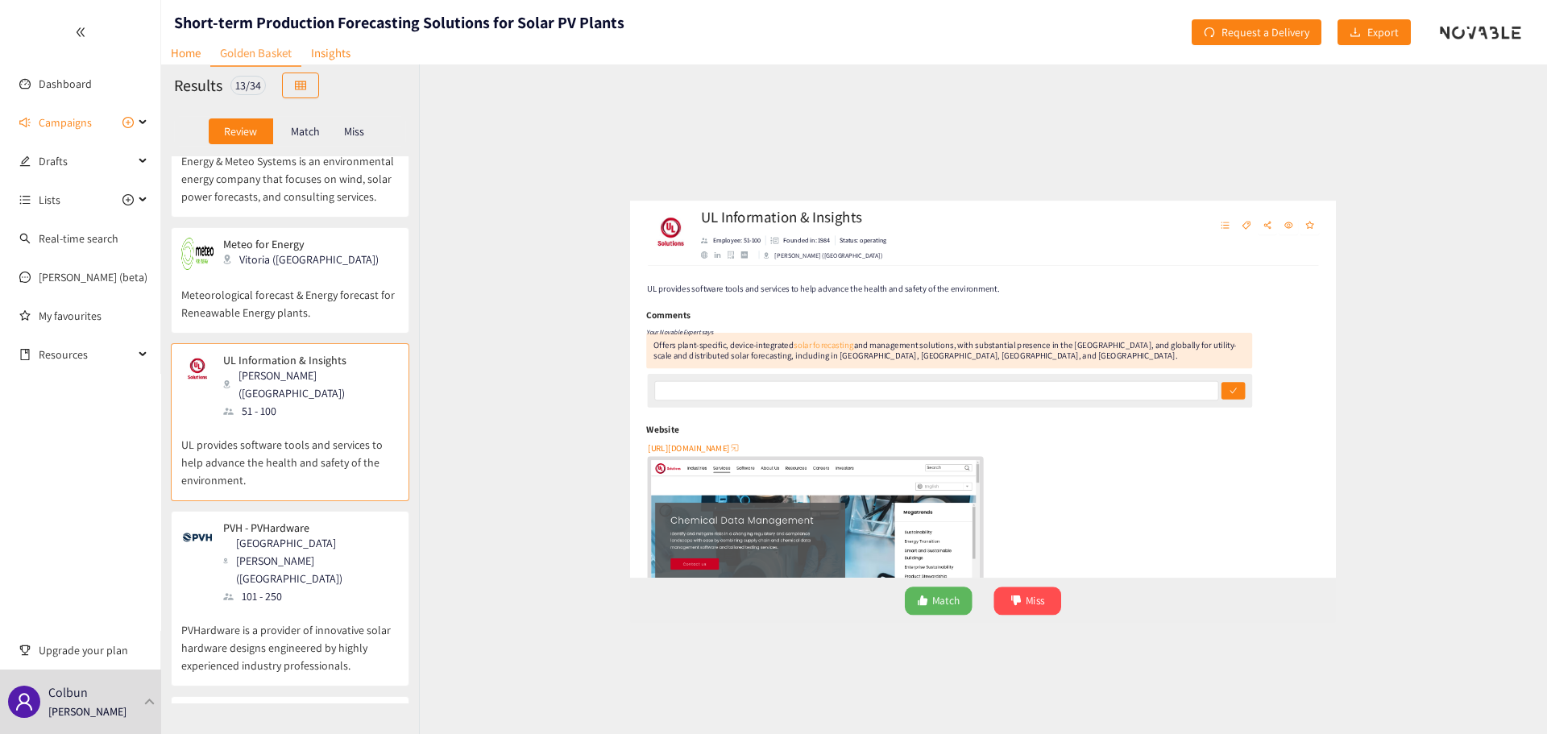
click at [719, 321] on link "solar forecasting" at bounding box center [746, 318] width 89 height 17
